Goal: Task Accomplishment & Management: Manage account settings

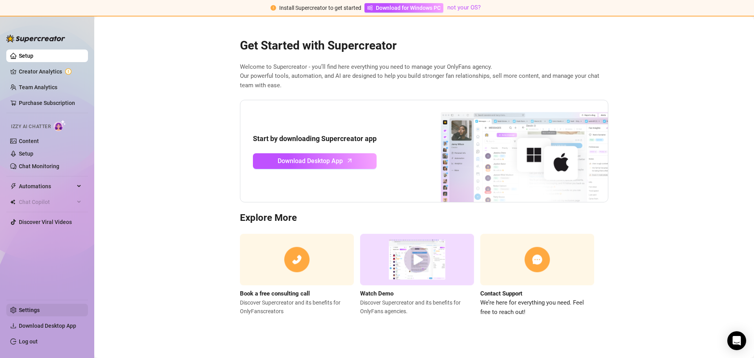
click at [27, 311] on link "Settings" at bounding box center [29, 310] width 21 height 6
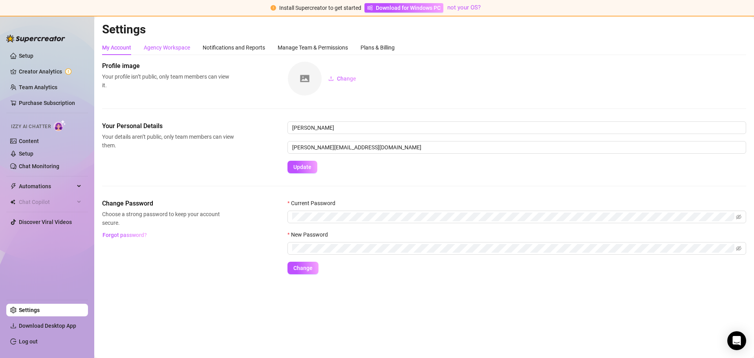
click at [179, 47] on div "Agency Workspace" at bounding box center [167, 47] width 46 height 9
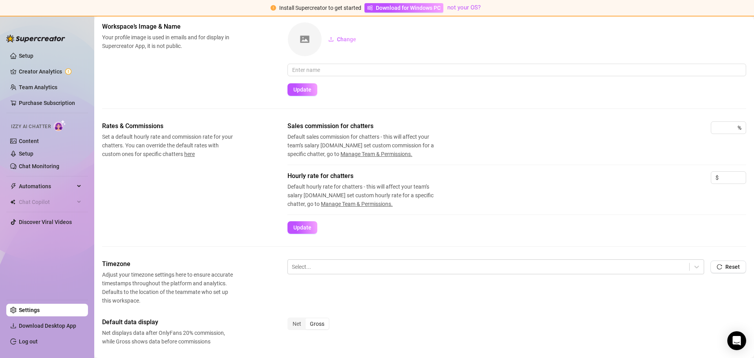
scroll to position [79, 0]
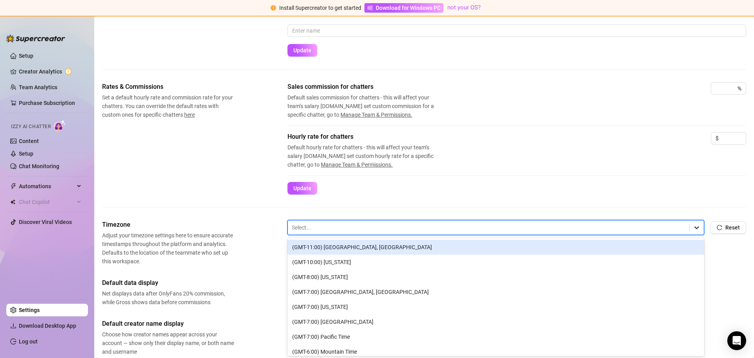
click at [693, 230] on icon at bounding box center [697, 228] width 8 height 8
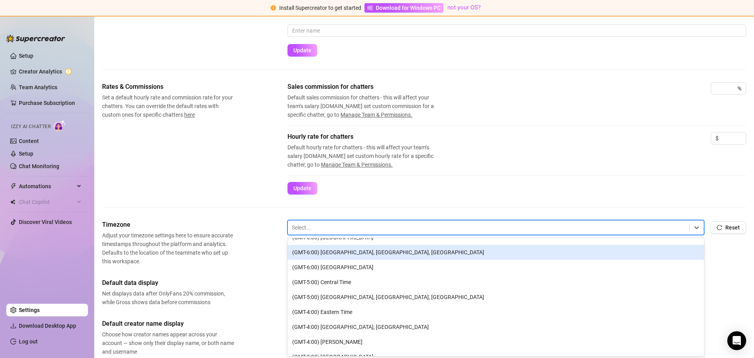
scroll to position [157, 0]
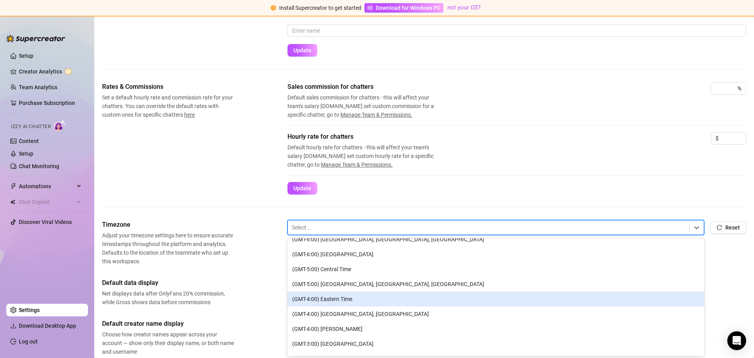
click at [349, 295] on div "(GMT-4:00) Eastern Time" at bounding box center [496, 299] width 417 height 15
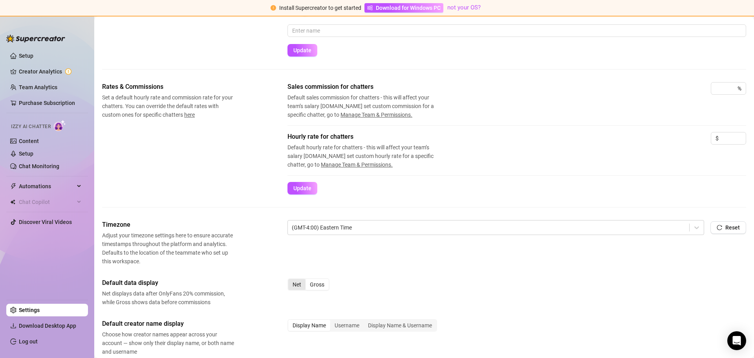
click at [299, 284] on div "Net" at bounding box center [296, 284] width 17 height 11
click at [290, 280] on input "Net" at bounding box center [290, 280] width 0 height 0
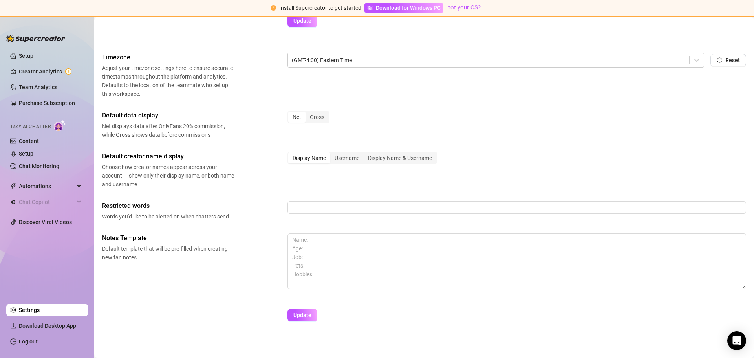
scroll to position [249, 0]
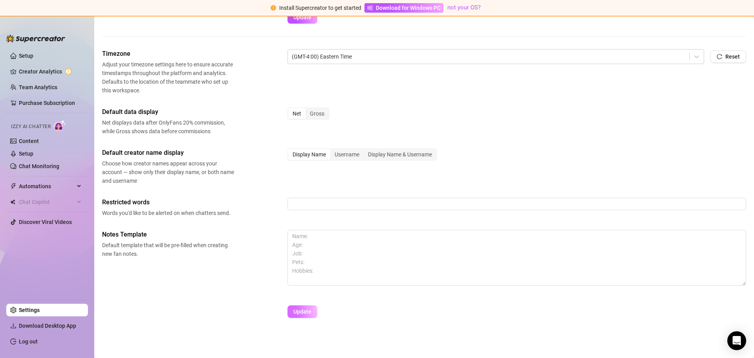
click at [304, 315] on span "Update" at bounding box center [302, 311] width 18 height 6
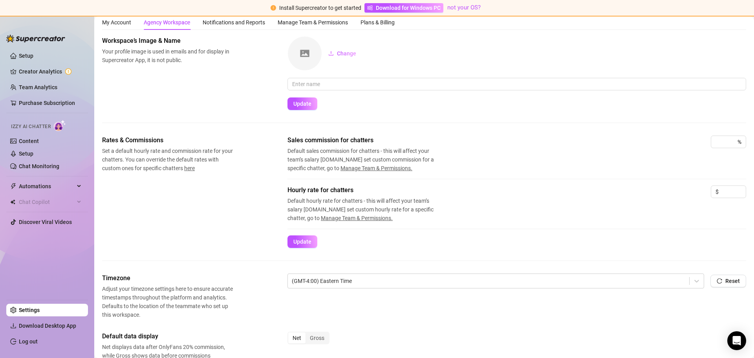
scroll to position [0, 0]
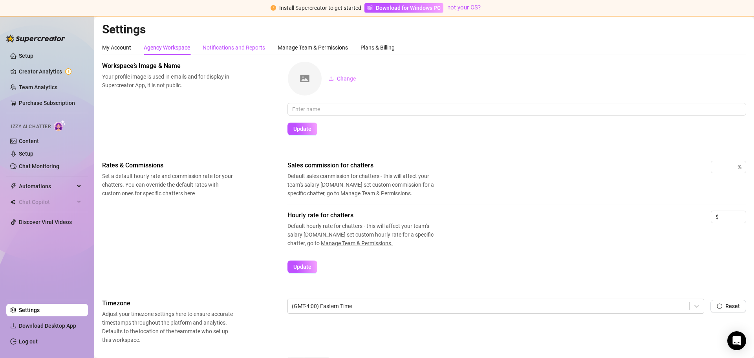
click at [240, 48] on div "Notifications and Reports" at bounding box center [234, 47] width 62 height 9
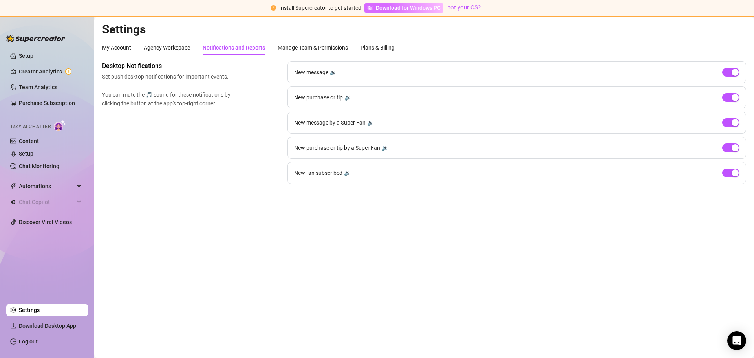
click at [379, 8] on span "Download for Windows PC" at bounding box center [408, 8] width 65 height 9
click at [343, 50] on div "Manage Team & Permissions" at bounding box center [313, 47] width 70 height 9
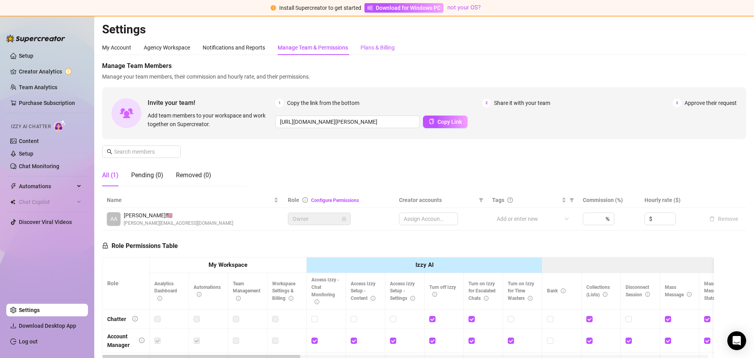
click at [370, 48] on div "Plans & Billing" at bounding box center [378, 47] width 34 height 9
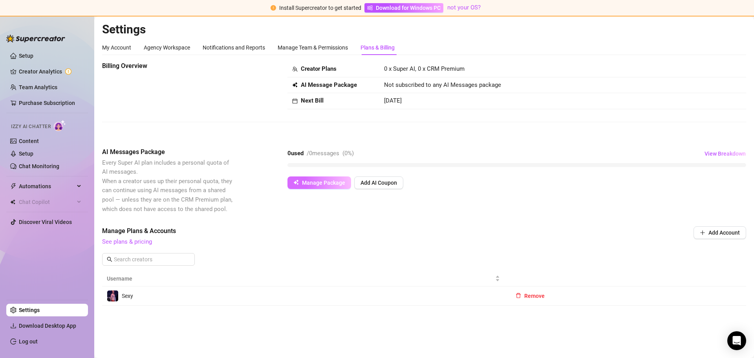
click at [322, 181] on span "Manage Package" at bounding box center [323, 183] width 43 height 6
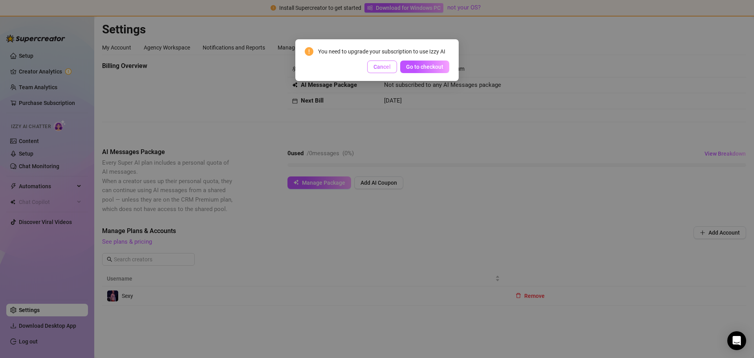
click at [381, 70] on span "Cancel" at bounding box center [382, 67] width 17 height 6
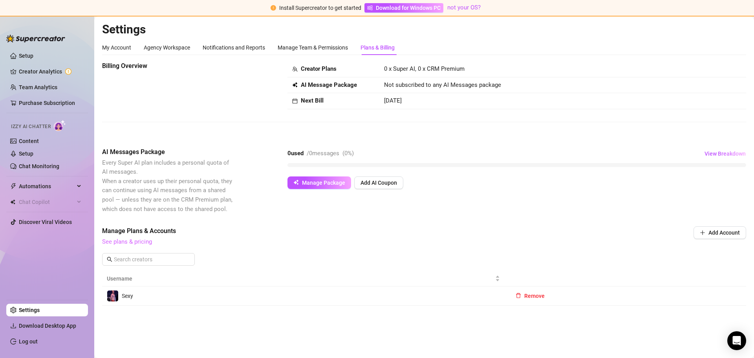
click at [134, 242] on link "See plans & pricing" at bounding box center [127, 241] width 50 height 7
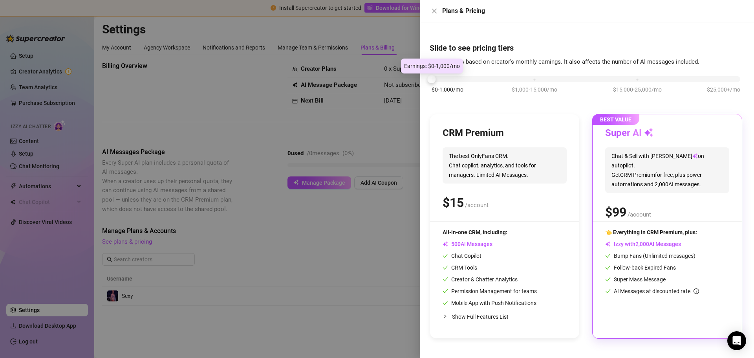
drag, startPoint x: 533, startPoint y: 79, endPoint x: 430, endPoint y: 83, distance: 102.6
click at [430, 83] on div at bounding box center [432, 79] width 8 height 8
click at [519, 158] on span "The best OnlyFans CRM. Chat copilot, analytics, and tools for managers. Limited…" at bounding box center [505, 165] width 124 height 36
click at [528, 259] on div "Chat Copilot" at bounding box center [490, 255] width 94 height 9
click at [466, 132] on h3 "CRM Premium" at bounding box center [473, 133] width 61 height 13
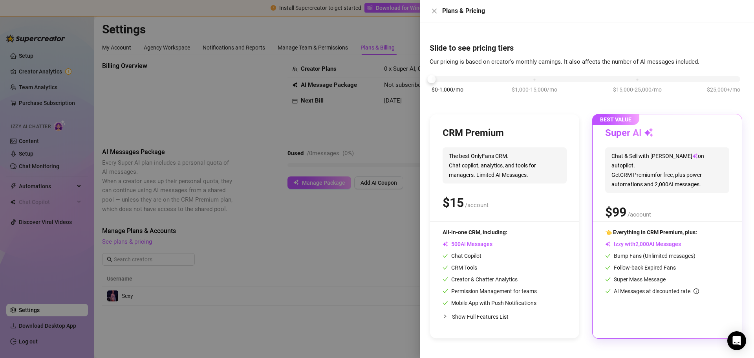
click at [486, 167] on span "The best OnlyFans CRM. Chat copilot, analytics, and tools for managers. Limited…" at bounding box center [505, 165] width 124 height 36
click at [544, 198] on div "$ /account" at bounding box center [505, 203] width 124 height 20
click at [522, 208] on div "$ /account" at bounding box center [505, 203] width 124 height 20
click at [482, 202] on span "/account" at bounding box center [477, 205] width 24 height 7
click at [466, 140] on div "CRM Premium The best OnlyFans CRM. Chat copilot, analytics, and tools for manag…" at bounding box center [505, 174] width 124 height 94
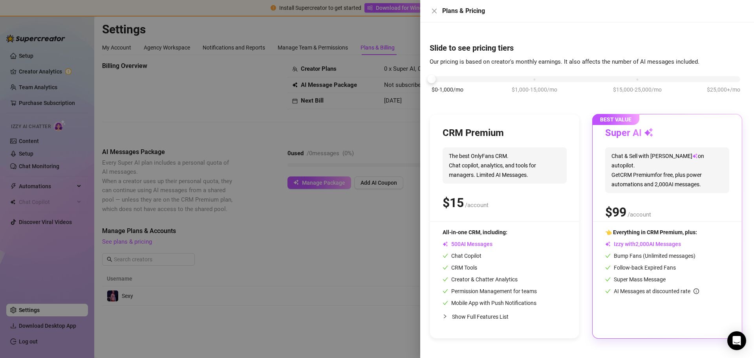
click at [509, 150] on span "The best OnlyFans CRM. Chat copilot, analytics, and tools for managers. Limited…" at bounding box center [505, 165] width 124 height 36
click at [514, 147] on div "CRM Premium The best OnlyFans CRM. Chat copilot, analytics, and tools for manag…" at bounding box center [505, 174] width 124 height 94
click at [434, 13] on icon "close" at bounding box center [434, 11] width 6 height 6
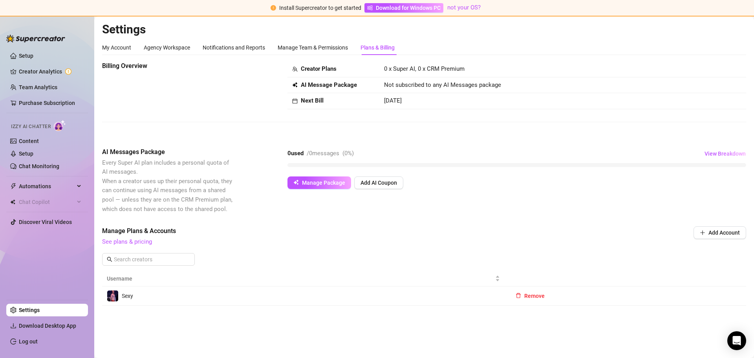
click at [206, 99] on div "Billing Overview Creator Plans 0 x Super AI, 0 x CRM Premium AI Message Package…" at bounding box center [424, 85] width 644 height 48
click at [40, 69] on link "Creator Analytics" at bounding box center [50, 71] width 63 height 13
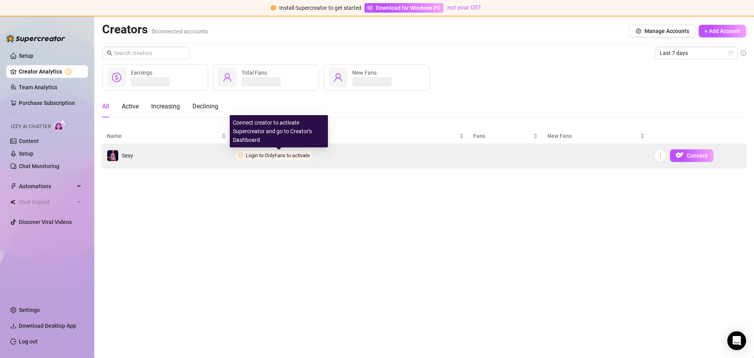
click at [291, 156] on span "Login to OnlyFans to activate" at bounding box center [278, 155] width 64 height 6
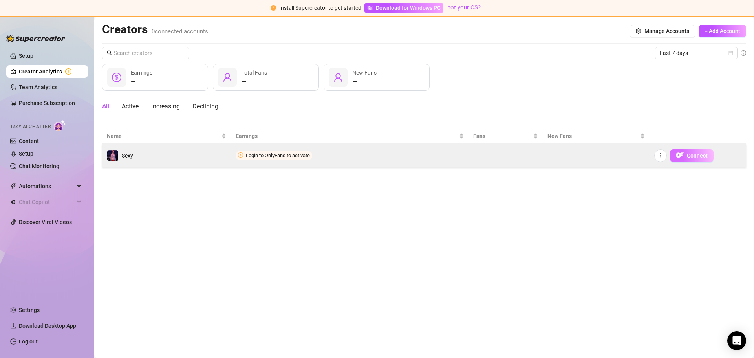
click at [692, 156] on span "Connect" at bounding box center [697, 155] width 21 height 6
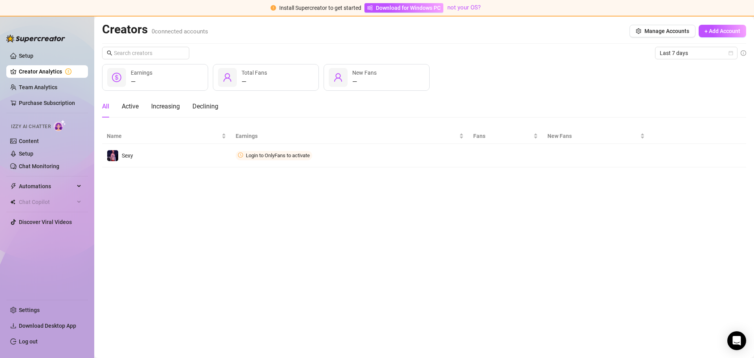
click at [293, 195] on main "Creators 0 connected accounts Manage Accounts + Add Account Last 7 days — Earni…" at bounding box center [424, 187] width 660 height 341
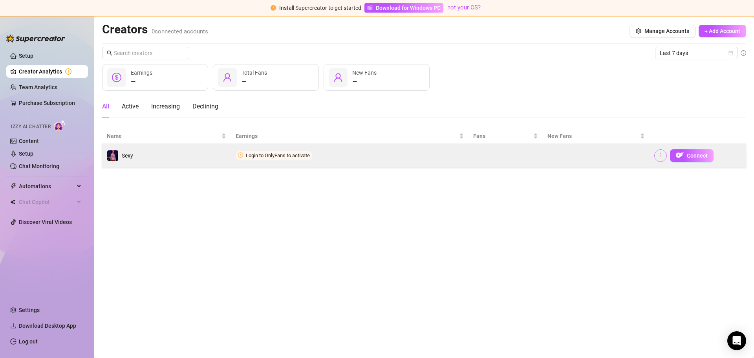
click at [658, 155] on icon "more" at bounding box center [661, 155] width 6 height 6
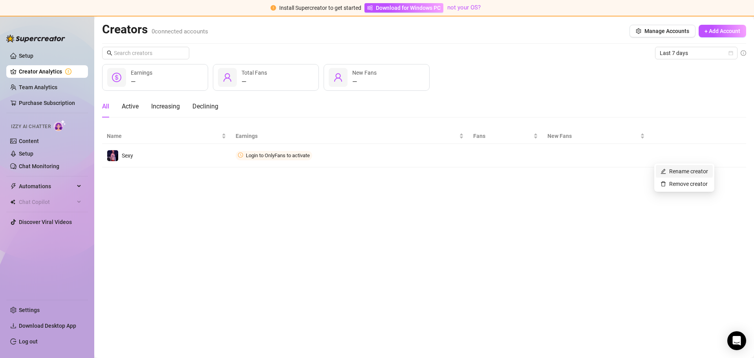
click at [684, 170] on link "Rename creator" at bounding box center [685, 171] width 48 height 6
click at [676, 133] on input "text" at bounding box center [688, 132] width 79 height 13
type input "Sexy Trevor"
click at [657, 150] on span "Save" at bounding box center [661, 152] width 12 height 6
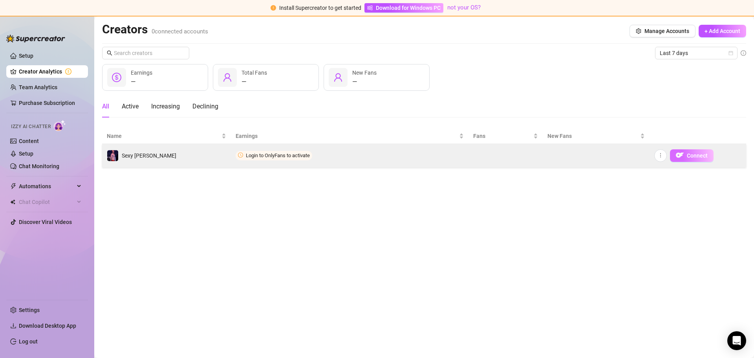
click at [699, 154] on span "Connect" at bounding box center [697, 155] width 21 height 6
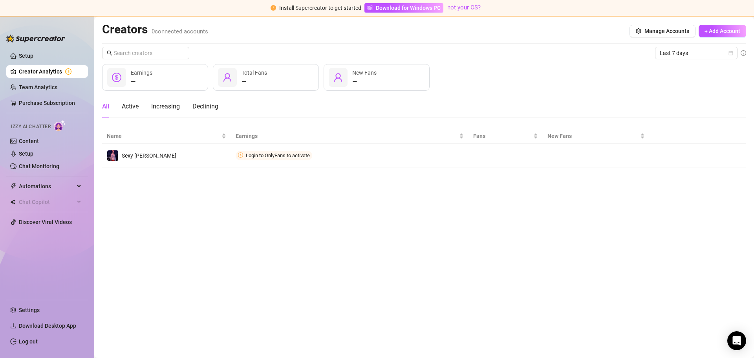
click at [604, 211] on main "Creators 0 connected accounts Manage Accounts + Add Account Last 7 days — Earni…" at bounding box center [424, 187] width 660 height 341
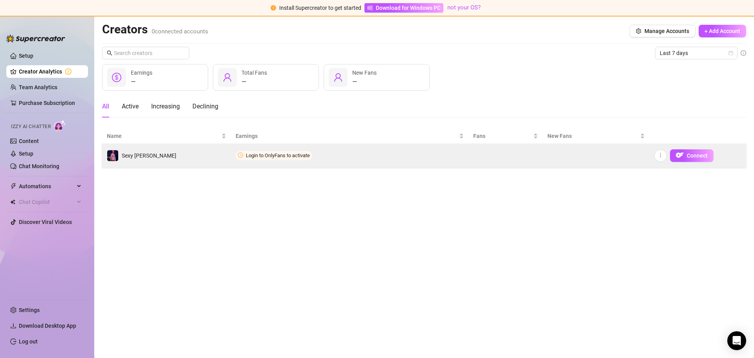
click at [210, 152] on td "Sexy Trevor" at bounding box center [166, 156] width 129 height 24
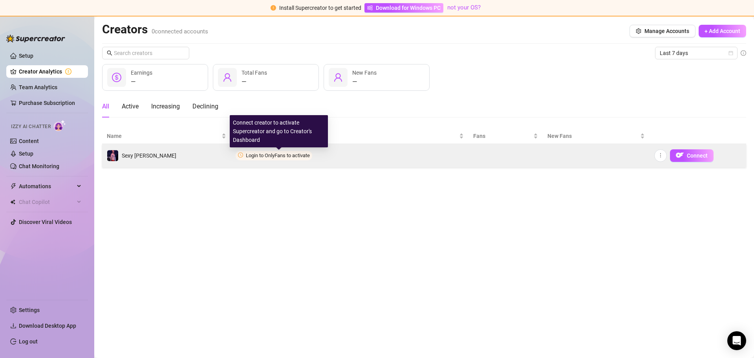
click at [299, 154] on span "Login to OnlyFans to activate" at bounding box center [278, 155] width 64 height 6
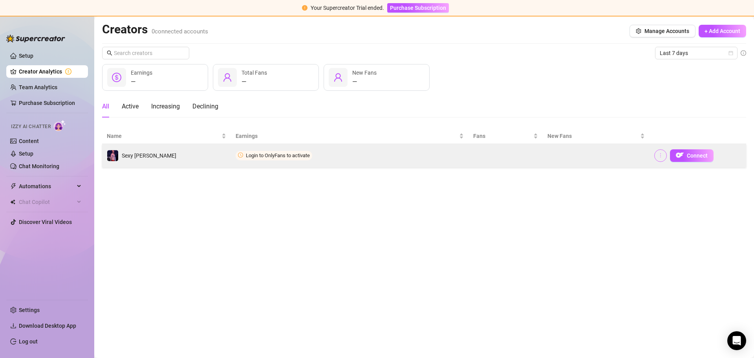
click at [663, 156] on icon "more" at bounding box center [661, 155] width 6 height 6
click at [689, 156] on span "Connect" at bounding box center [697, 155] width 21 height 6
